Goal: Transaction & Acquisition: Purchase product/service

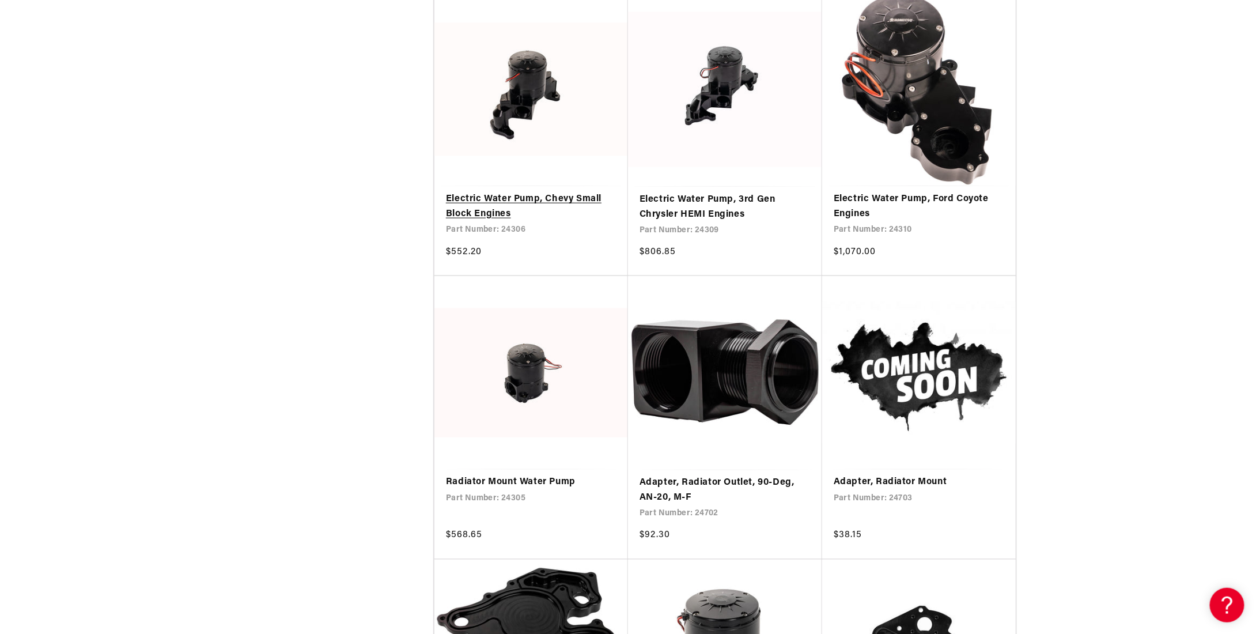
scroll to position [634, 0]
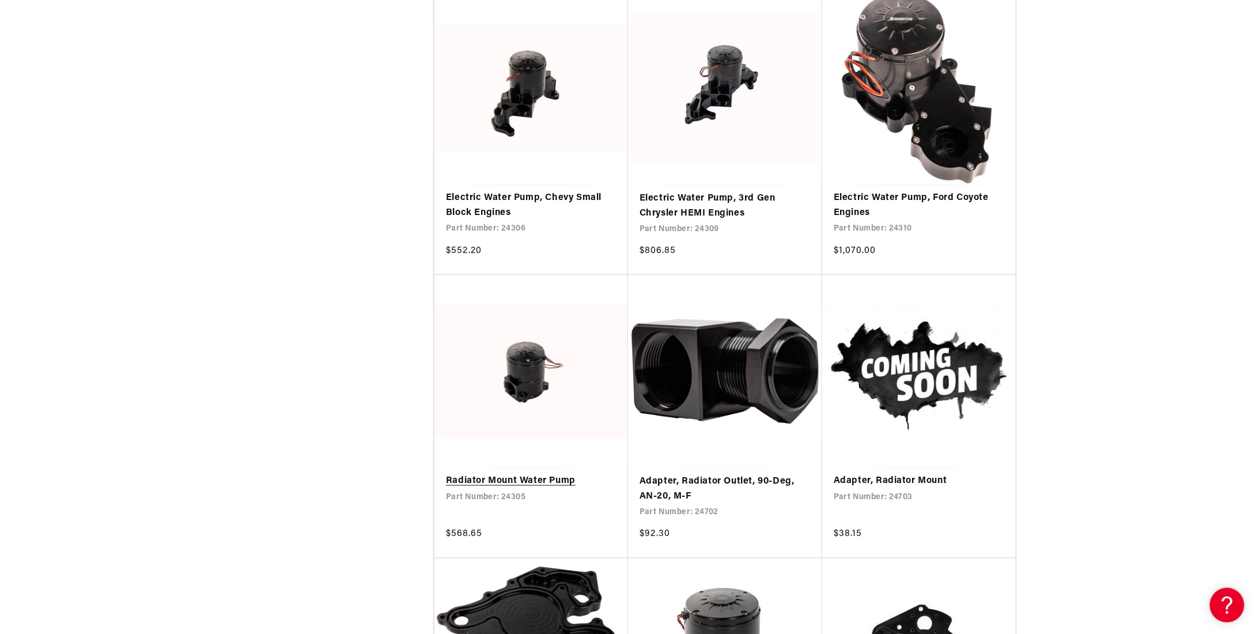
click at [562, 479] on link "Radiator Mount Water Pump" at bounding box center [531, 481] width 170 height 15
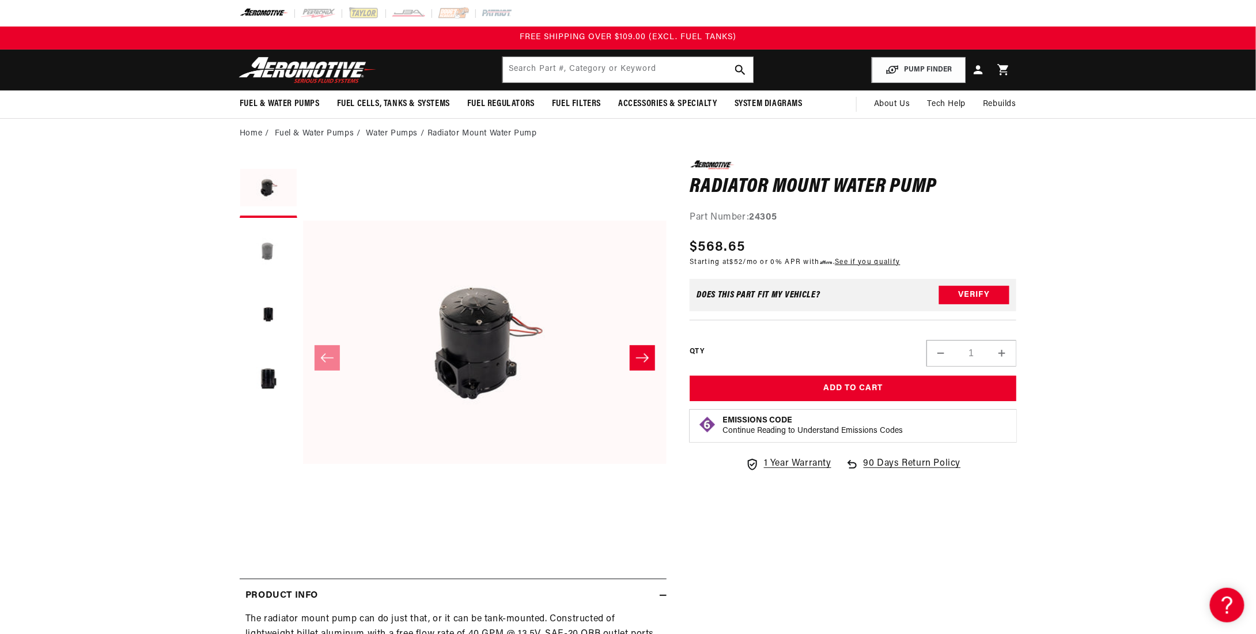
click at [272, 256] on button "Load image 2 in gallery view" at bounding box center [269, 252] width 58 height 58
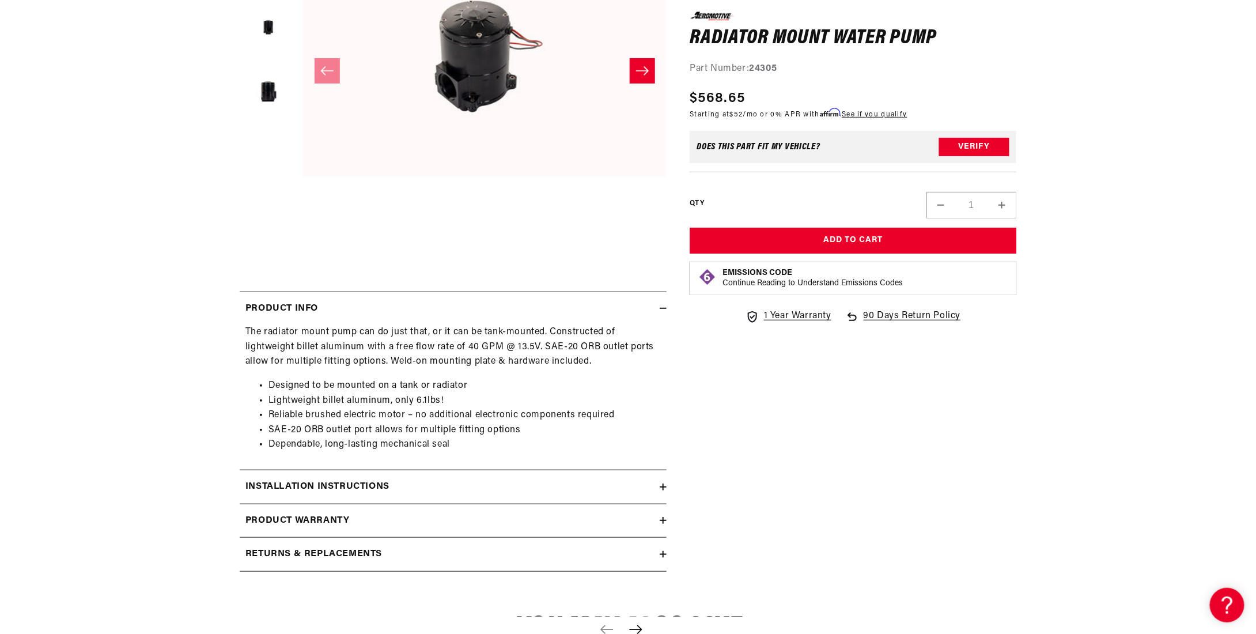
scroll to position [288, 0]
click at [283, 526] on summary "Product warranty" at bounding box center [453, 519] width 427 height 33
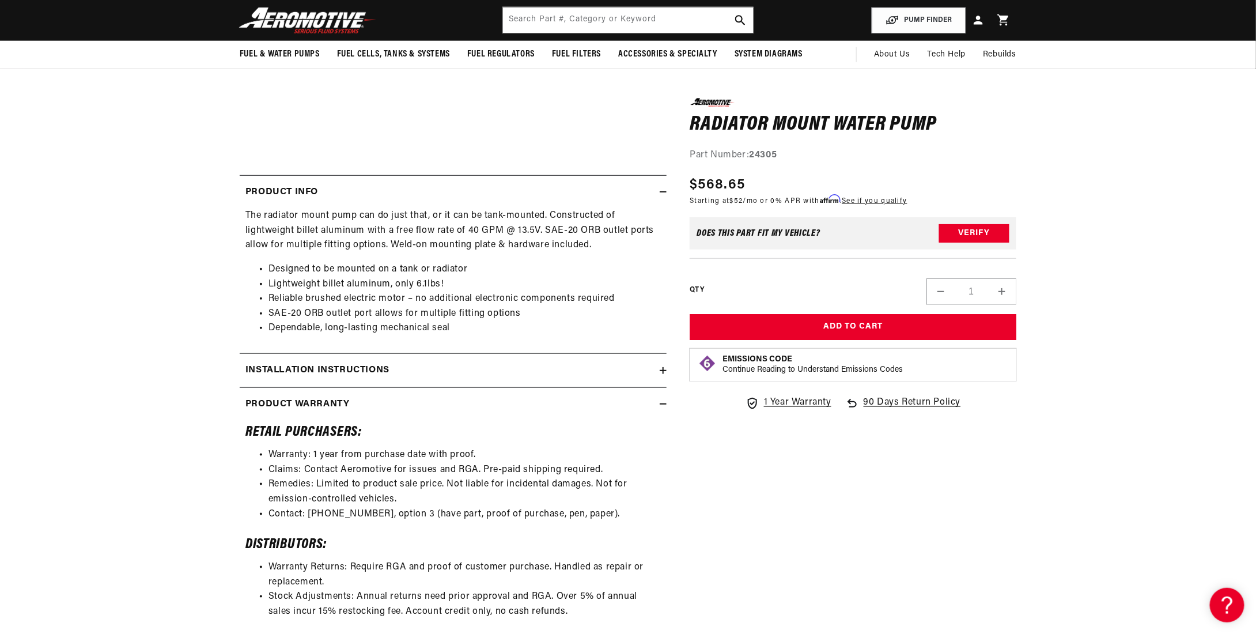
scroll to position [230, 0]
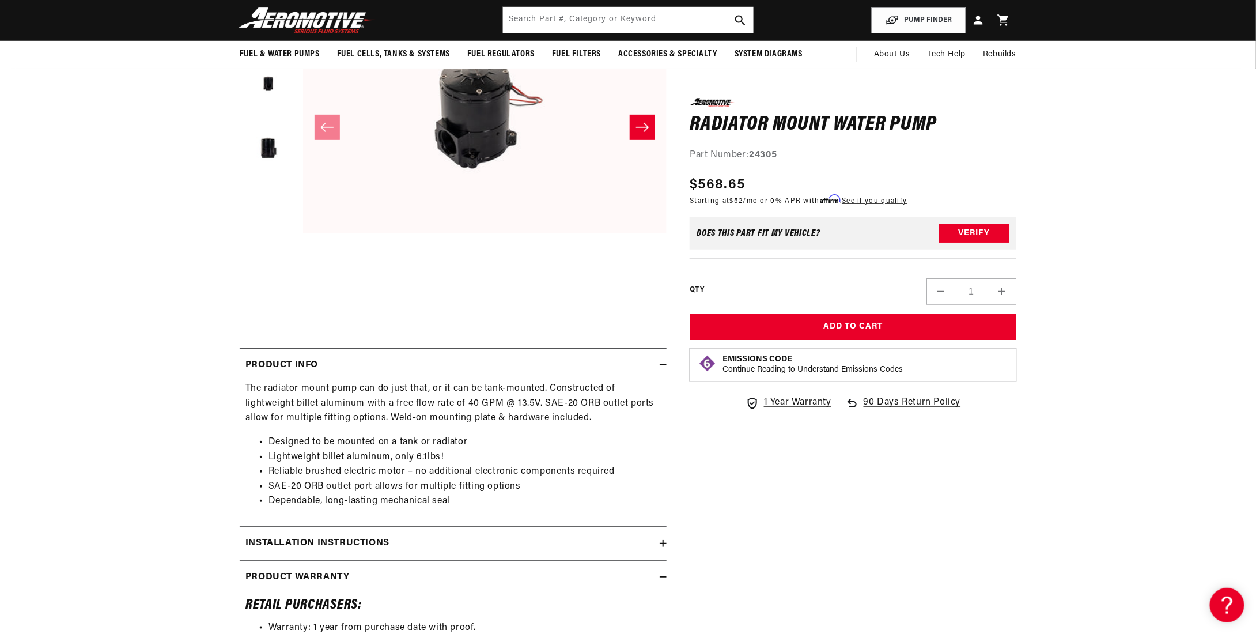
click at [272, 543] on h2 "Installation Instructions" at bounding box center [317, 543] width 144 height 15
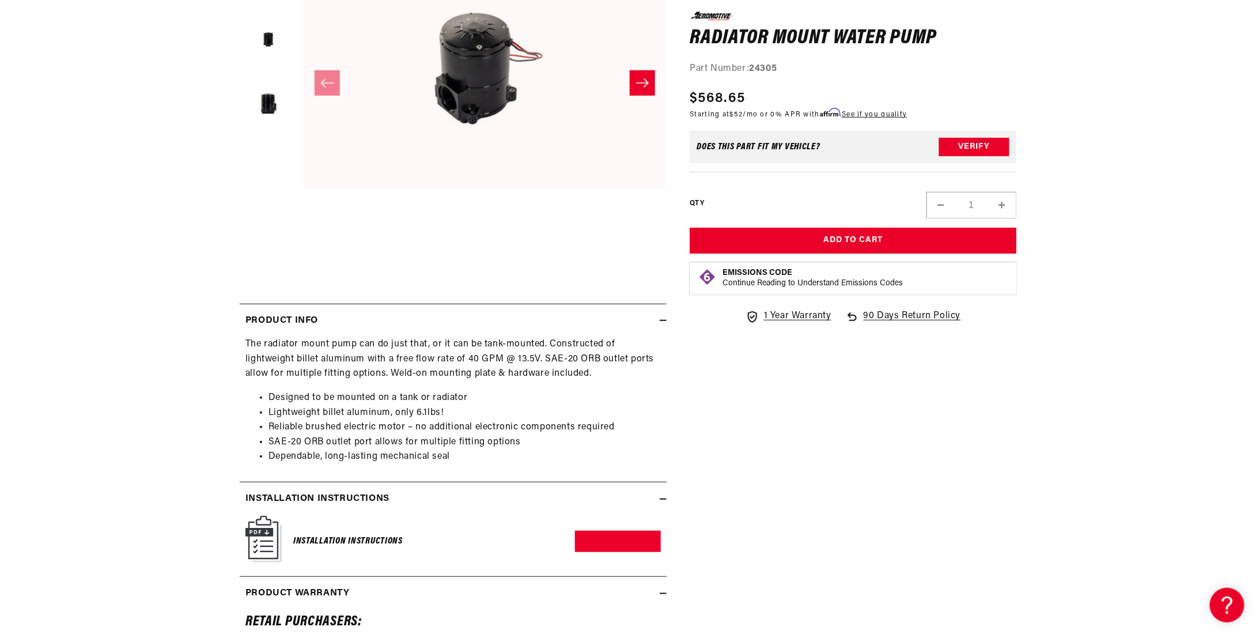
scroll to position [288, 0]
